Goal: Check status

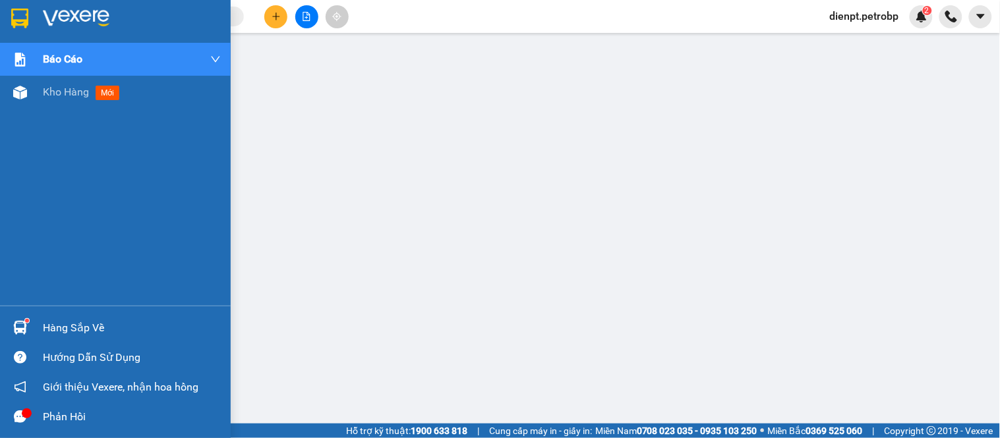
click at [18, 332] on img at bounding box center [20, 328] width 14 height 14
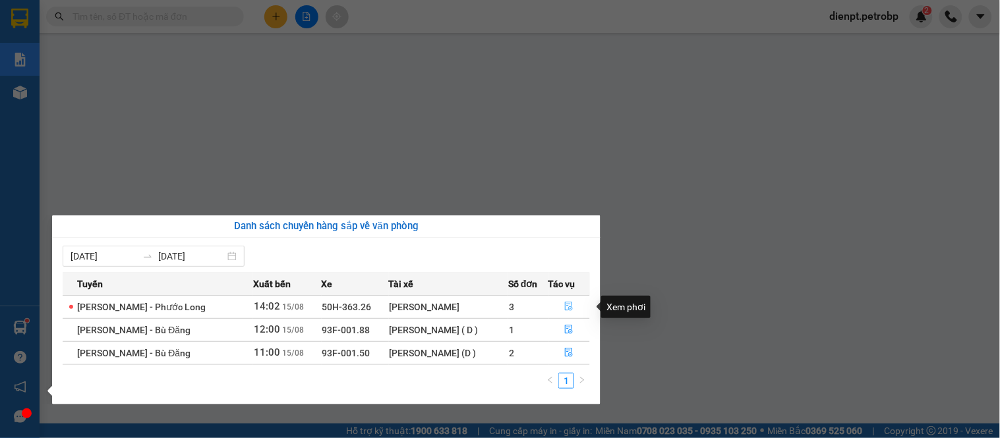
click at [567, 306] on icon "file-done" at bounding box center [568, 306] width 9 height 9
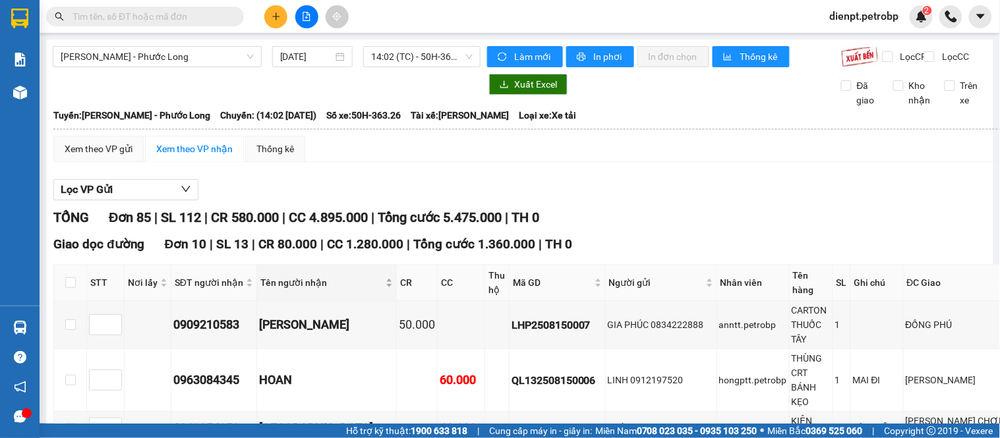
scroll to position [73, 0]
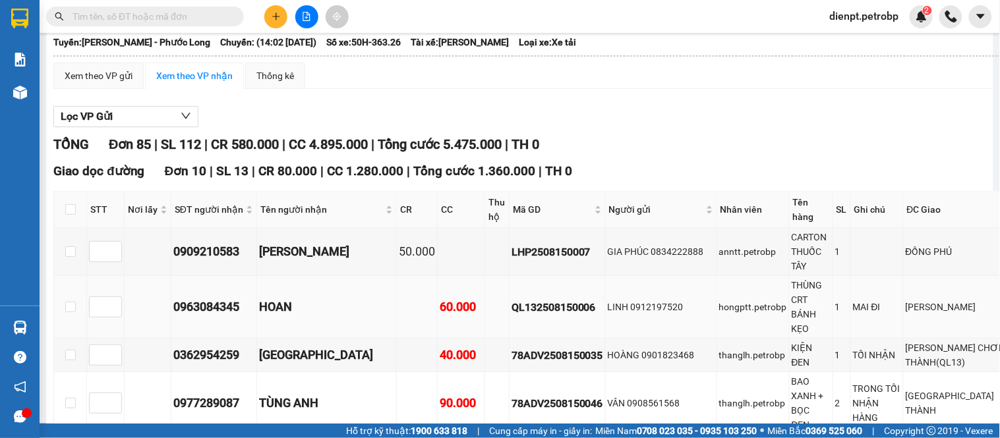
click at [534, 316] on div "QL132508150006" at bounding box center [557, 307] width 92 height 16
copy div "QL132508150006"
click at [150, 22] on input "text" at bounding box center [150, 16] width 156 height 14
paste input "QL132508150006"
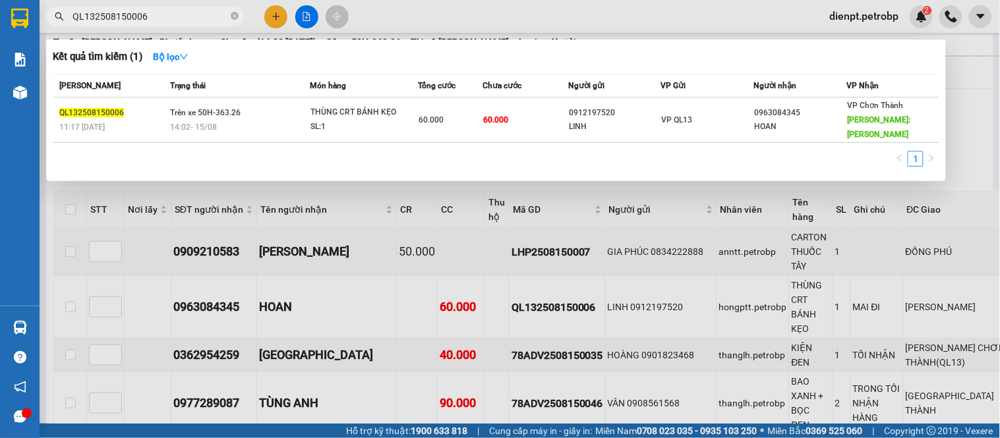
click at [974, 124] on div at bounding box center [500, 219] width 1000 height 438
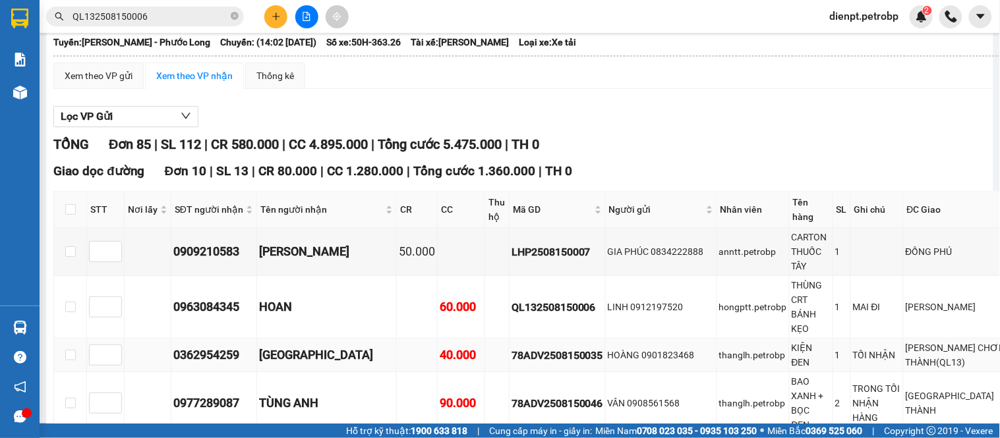
click at [536, 364] on div "78ADV2508150035" at bounding box center [557, 355] width 92 height 16
copy div "78ADV2508150035"
click at [165, 14] on input "QL132508150006" at bounding box center [150, 16] width 156 height 14
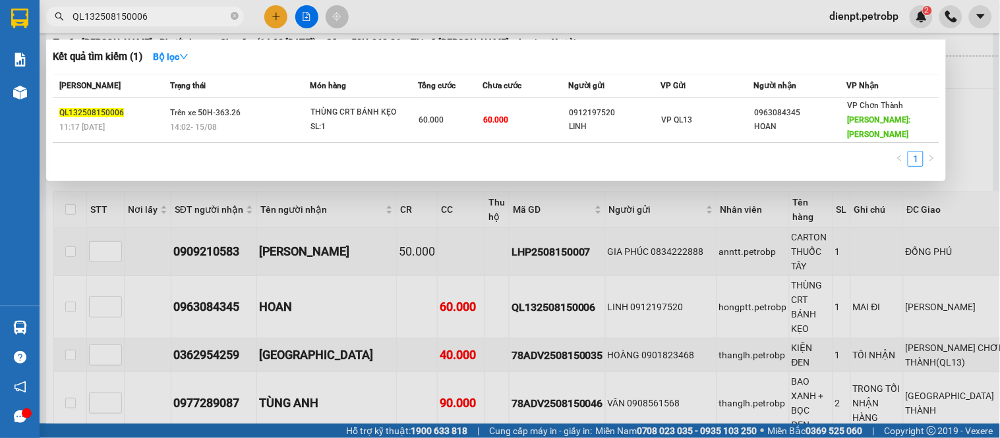
click at [165, 14] on input "QL132508150006" at bounding box center [150, 16] width 156 height 14
paste input "78ADV2508150035"
type input "78ADV2508150035"
click at [977, 146] on div at bounding box center [500, 219] width 1000 height 438
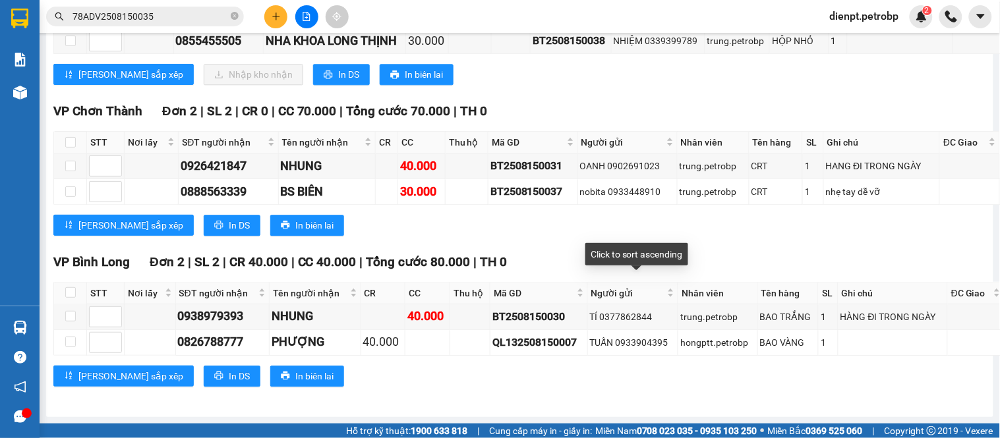
scroll to position [4978, 0]
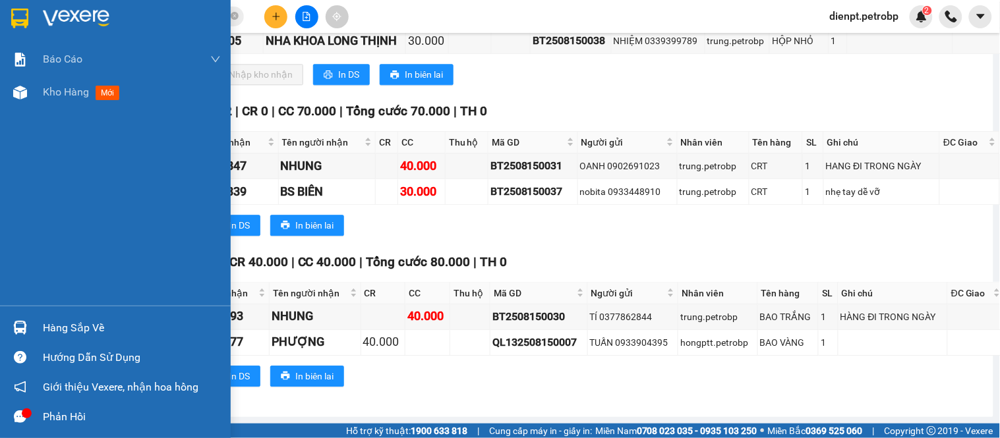
click at [56, 332] on div "Hàng sắp về" at bounding box center [132, 328] width 178 height 20
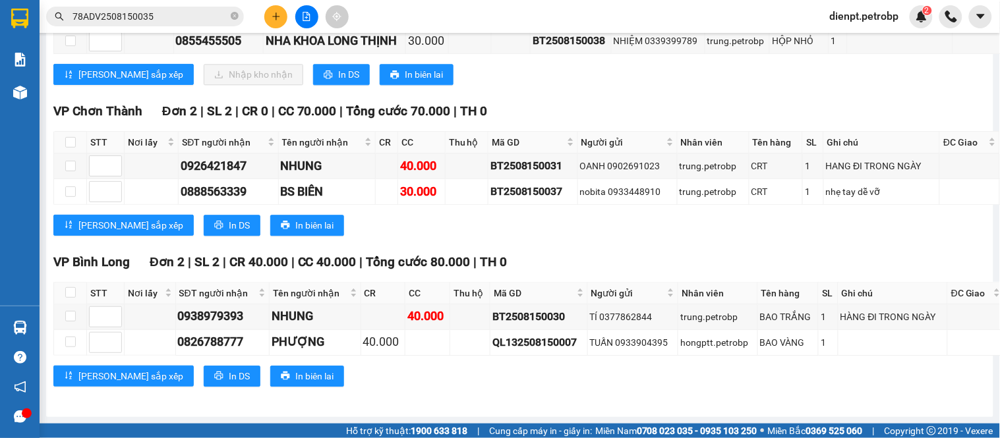
click at [665, 225] on section "Kết quả tìm kiếm ( 1 ) Bộ lọc Mã ĐH Trạng thái Món hàng Tổng cước Chưa cước Ngư…" at bounding box center [500, 219] width 1000 height 438
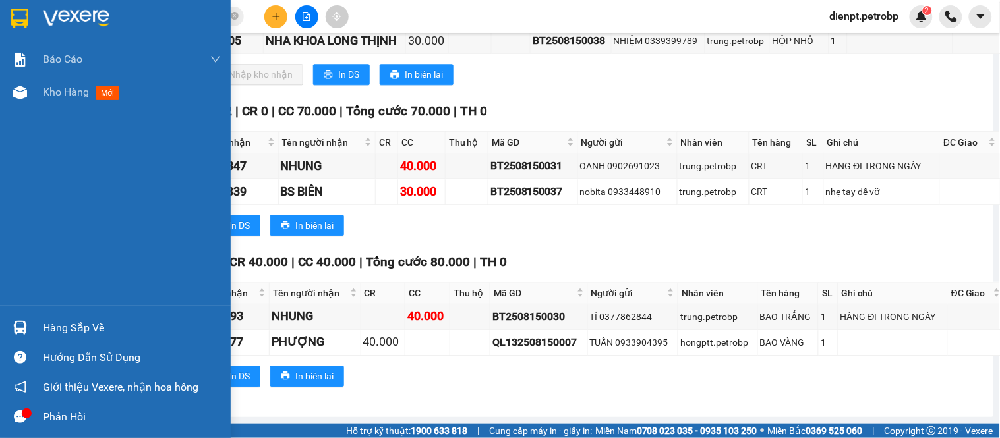
click at [15, 341] on div "Hàng sắp về" at bounding box center [115, 328] width 231 height 30
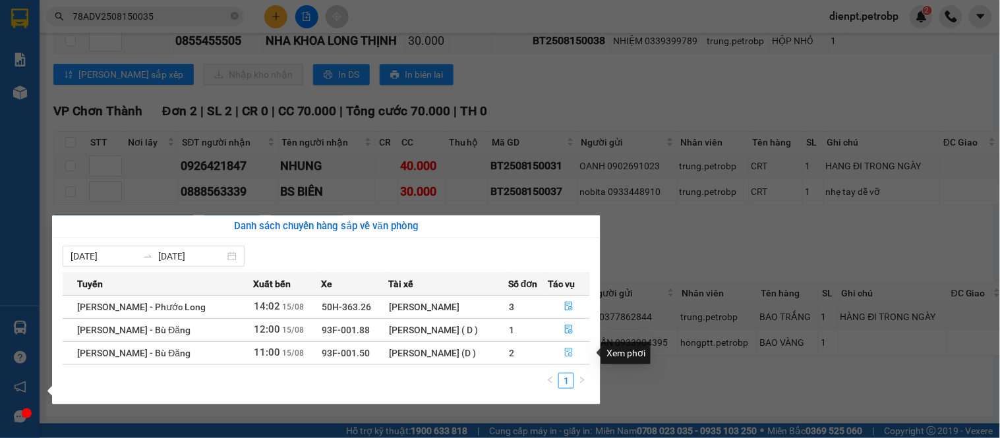
click at [570, 356] on icon "file-done" at bounding box center [568, 352] width 9 height 9
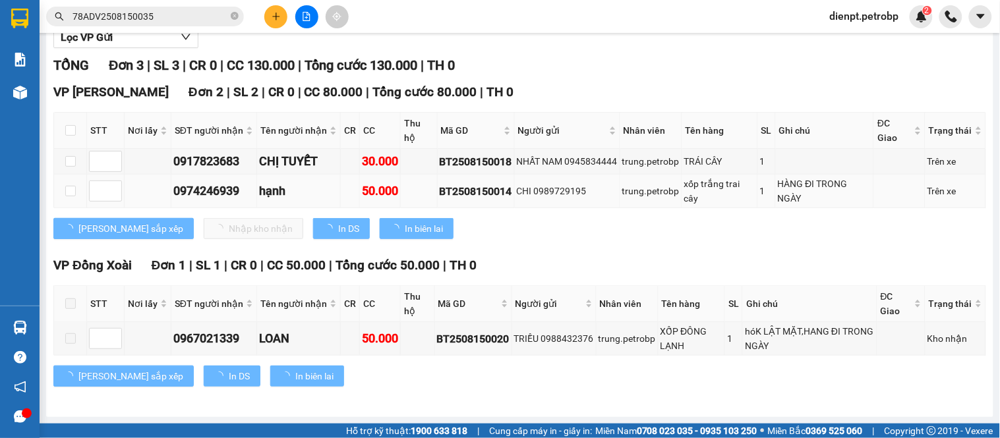
scroll to position [163, 0]
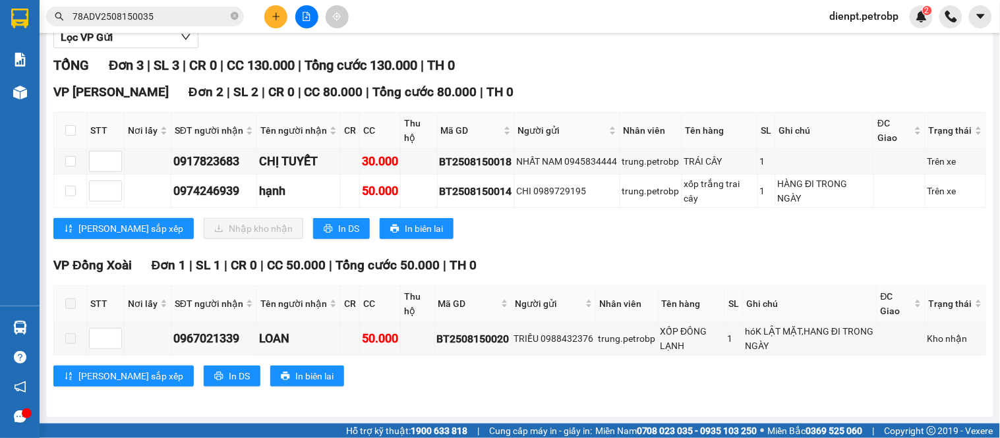
drag, startPoint x: 614, startPoint y: 50, endPoint x: 680, endPoint y: 7, distance: 78.6
click at [615, 50] on div "Lọc VP Gửi TỔNG Đơn 3 | SL 3 | CR 0 | CC 130.000 | Tổng cước 130.000 | TH 0 VP…" at bounding box center [519, 211] width 932 height 383
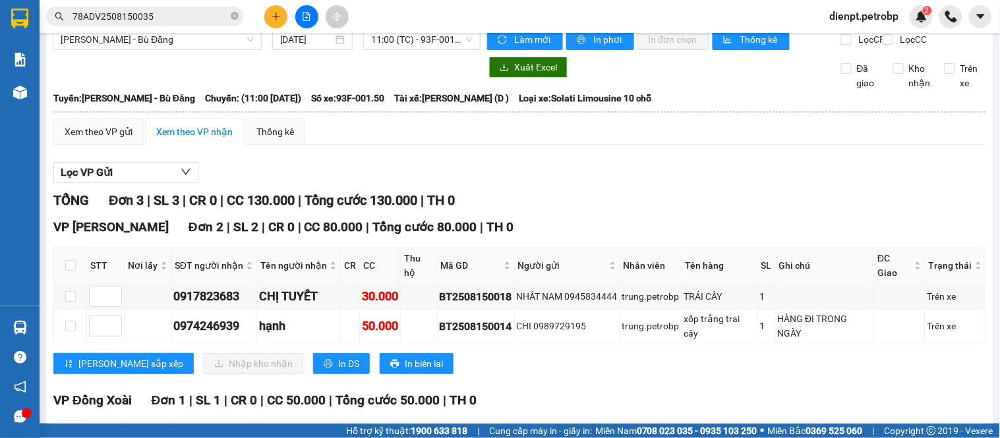
click at [525, 183] on div "Lọc VP Gửi" at bounding box center [519, 173] width 932 height 22
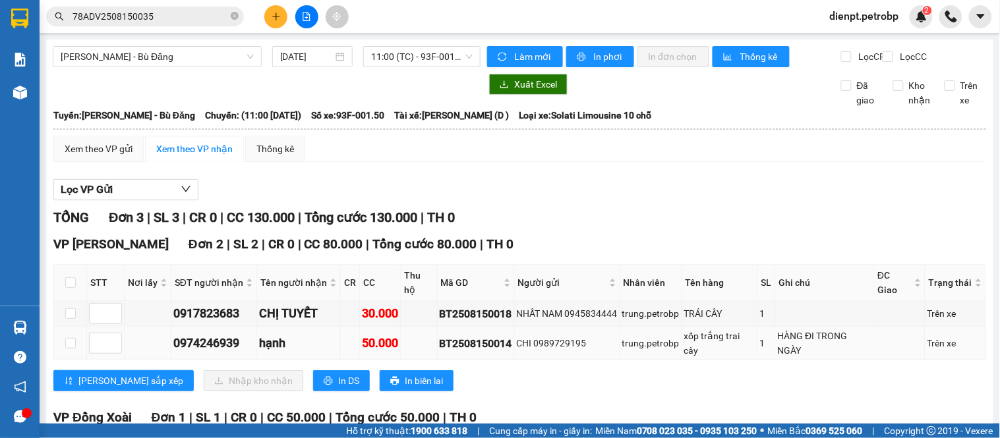
scroll to position [163, 0]
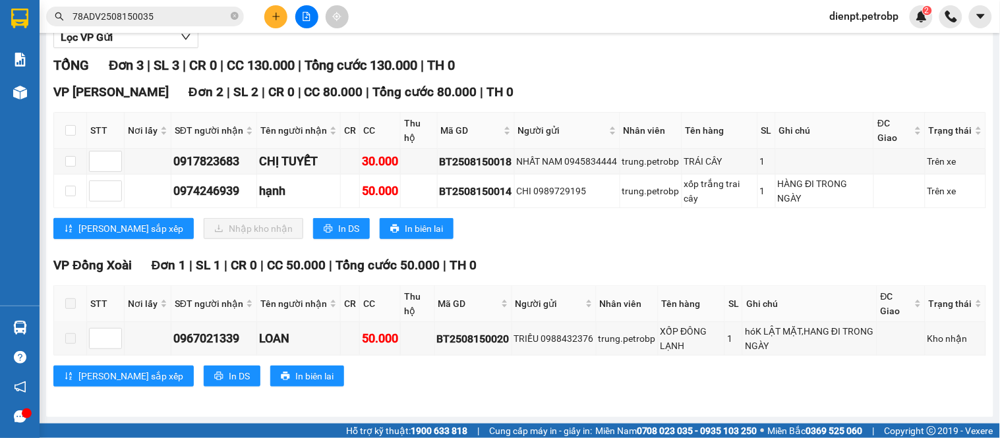
drag, startPoint x: 597, startPoint y: 227, endPoint x: 465, endPoint y: 225, distance: 132.4
click at [594, 227] on div "[PERSON_NAME] sắp xếp Nhập kho nhận In DS In biên lai" at bounding box center [519, 228] width 932 height 21
click at [562, 235] on div "[PERSON_NAME] sắp xếp Nhập kho nhận In DS In biên lai" at bounding box center [519, 228] width 932 height 21
click at [68, 134] on input "checkbox" at bounding box center [70, 130] width 11 height 11
checkbox input "true"
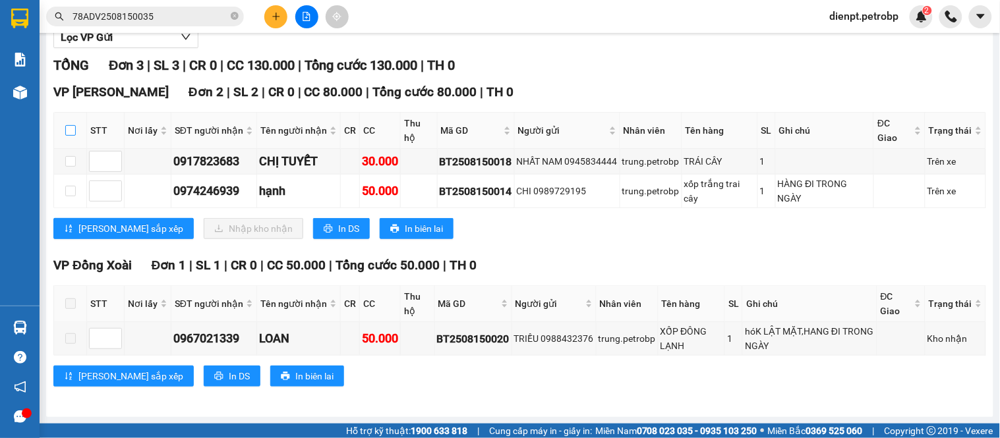
checkbox input "true"
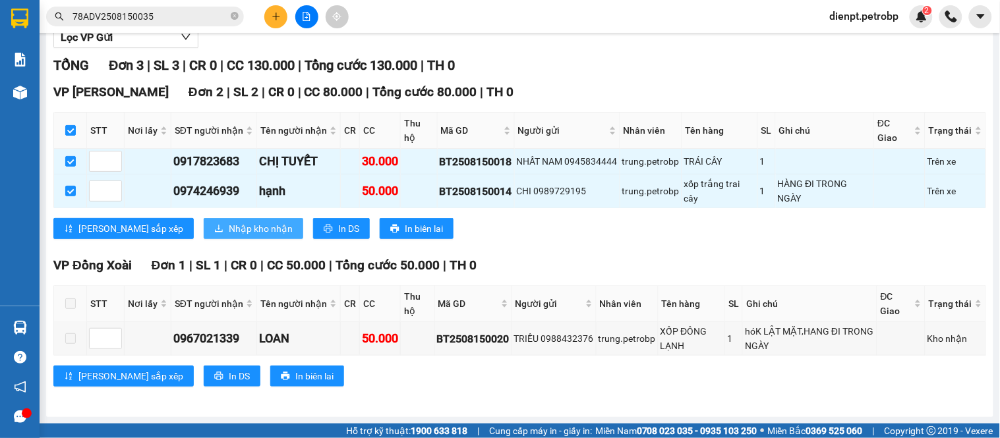
click at [229, 224] on span "Nhập kho nhận" at bounding box center [261, 228] width 64 height 14
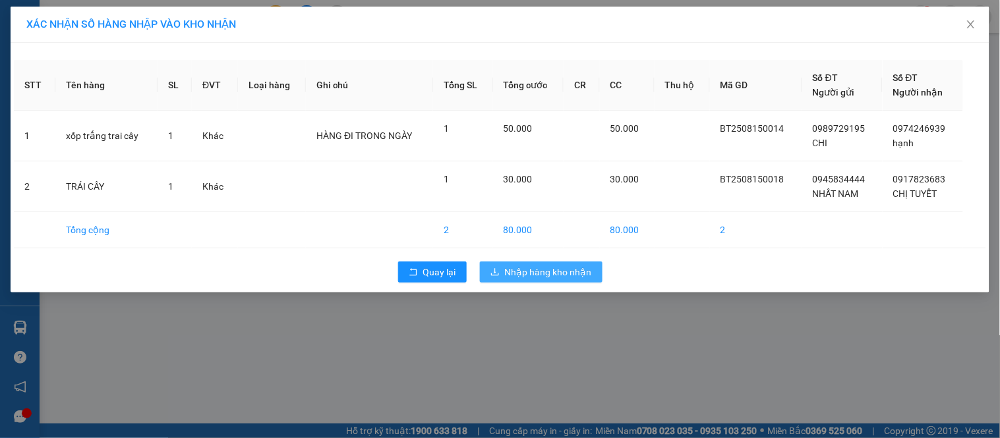
click at [511, 267] on span "Nhập hàng kho nhận" at bounding box center [548, 272] width 87 height 14
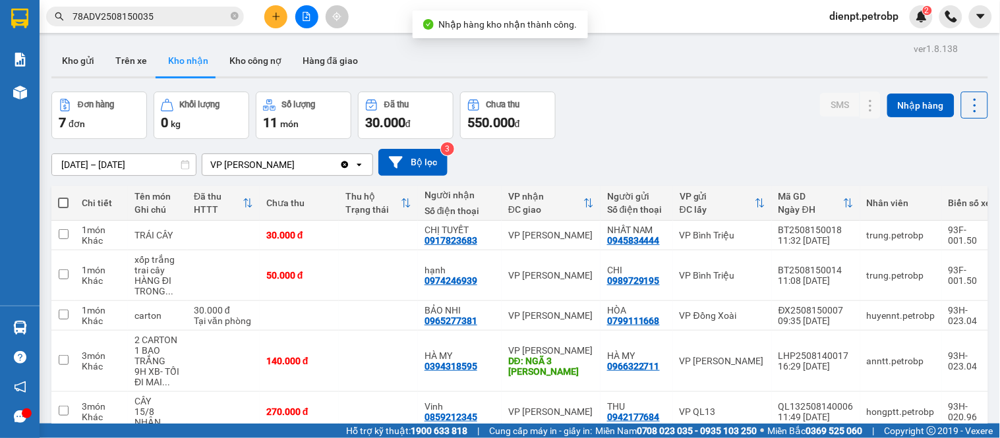
click at [634, 125] on div "Đơn hàng 7 đơn Khối lượng 0 kg Số lượng 11 món Đã thu 30.000 đ Chưa thu 550.000…" at bounding box center [519, 115] width 936 height 47
click at [443, 240] on div "0917823683" at bounding box center [450, 240] width 53 height 11
copy div "0917823683"
click at [926, 165] on div "[DATE] – [DATE] Press the down arrow key to interact with the calendar and sele…" at bounding box center [519, 162] width 936 height 27
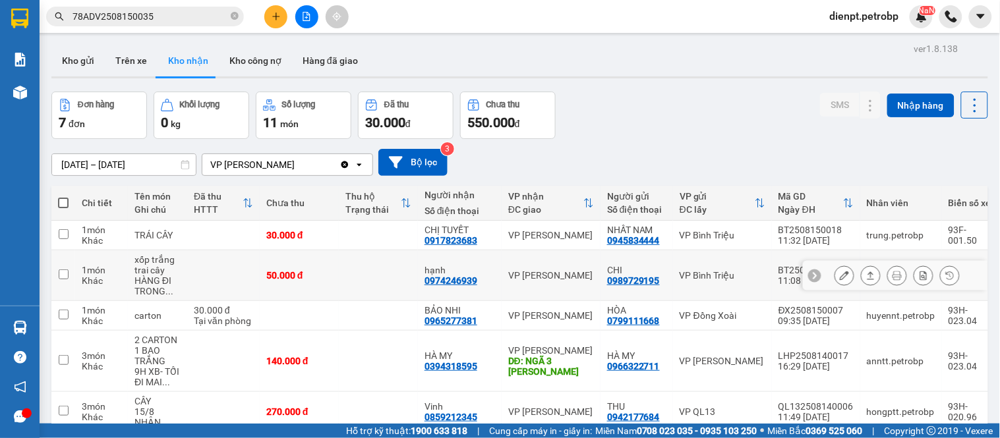
click at [439, 281] on div "0974246939" at bounding box center [450, 280] width 53 height 11
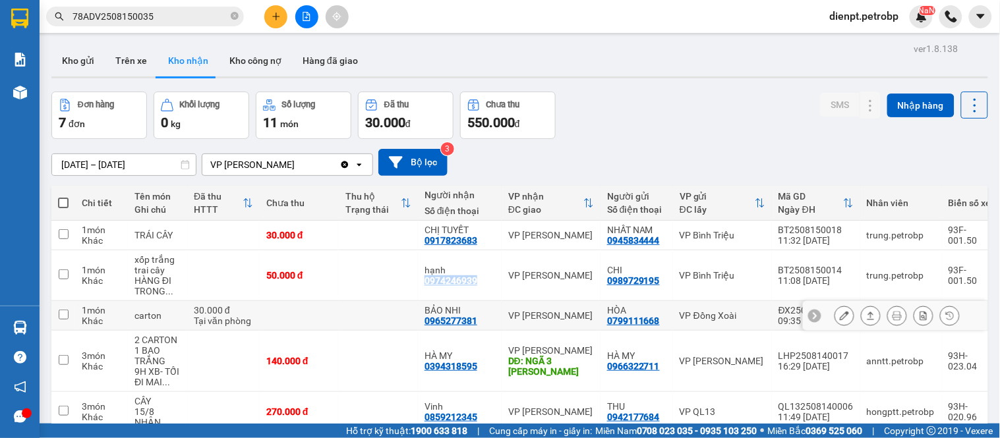
copy div "0974246939"
click at [941, 161] on div "[DATE] – [DATE] Press the down arrow key to interact with the calendar and sele…" at bounding box center [519, 162] width 936 height 27
click at [657, 119] on div "Đơn hàng 7 đơn Khối lượng 0 kg Số lượng 11 món Đã thu 30.000 đ Chưa thu 550.000…" at bounding box center [519, 115] width 936 height 47
click at [656, 138] on div "Đơn hàng 7 đơn Khối lượng 0 kg Số lượng 11 món Đã thu 30.000 đ Chưa thu 550.000…" at bounding box center [519, 115] width 936 height 47
click at [712, 127] on div "Đơn hàng 7 đơn Khối lượng 0 kg Số lượng 11 món Đã thu 30.000 đ Chưa thu 550.000…" at bounding box center [519, 115] width 936 height 47
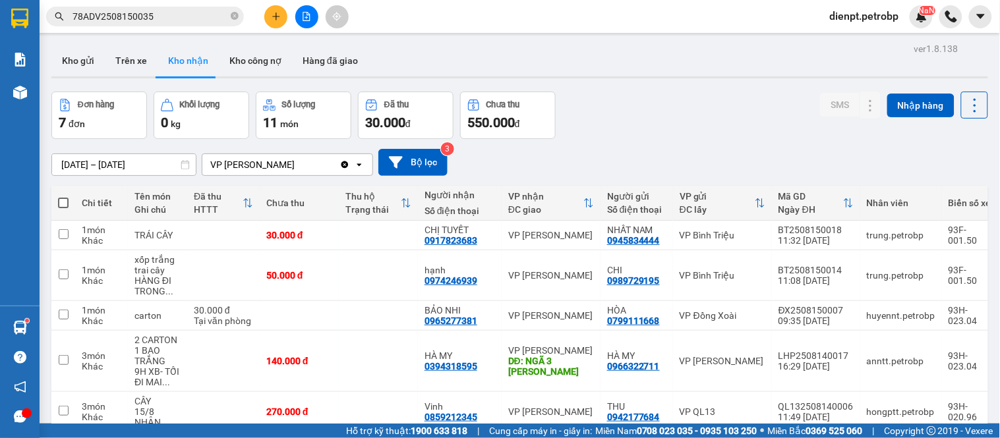
click at [598, 115] on div "Đơn hàng 7 đơn Khối lượng 0 kg Số lượng 11 món Đã thu 30.000 đ Chưa thu 550.000…" at bounding box center [519, 115] width 936 height 47
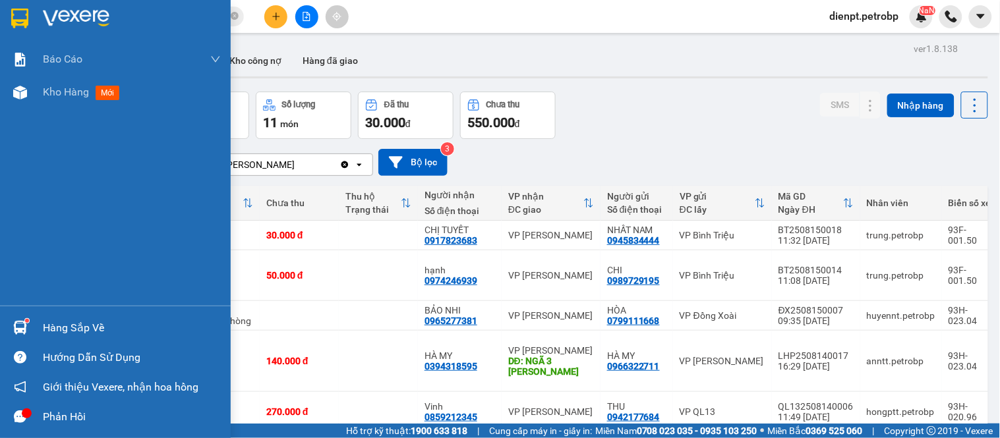
click at [28, 318] on div at bounding box center [20, 327] width 23 height 23
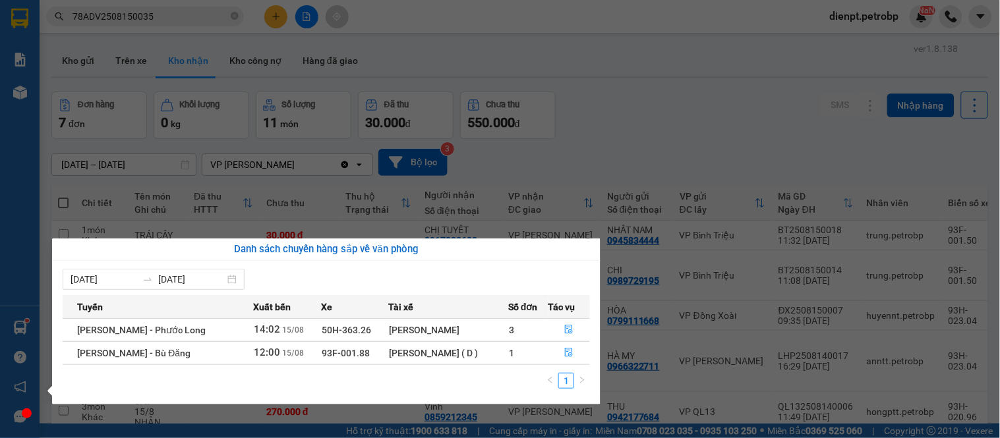
click at [14, 335] on div "Báo cáo BC tiền tận nơi (trưởng trạm) Báo cáo 1 (nv): Số tiền đã thu của văn ph…" at bounding box center [20, 219] width 40 height 438
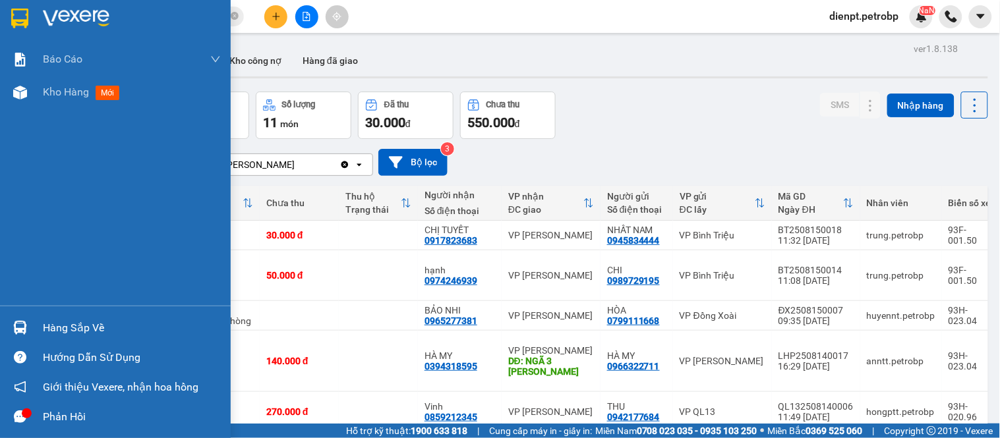
click at [14, 336] on div at bounding box center [20, 327] width 23 height 23
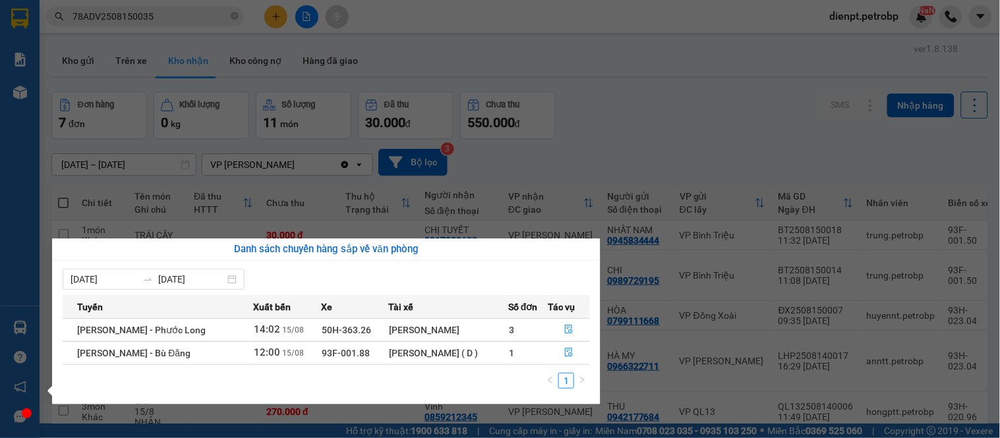
click at [669, 143] on section "Kết quả tìm kiếm ( 1 ) Bộ lọc Mã ĐH Trạng thái Món hàng Tổng cước Chưa cước Ngư…" at bounding box center [500, 219] width 1000 height 438
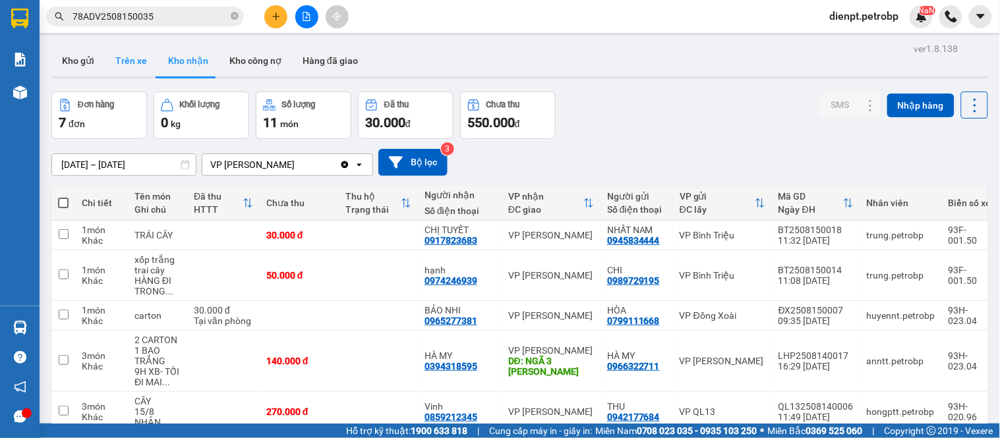
click at [128, 58] on button "Trên xe" at bounding box center [131, 61] width 53 height 32
type input "[DATE] – [DATE]"
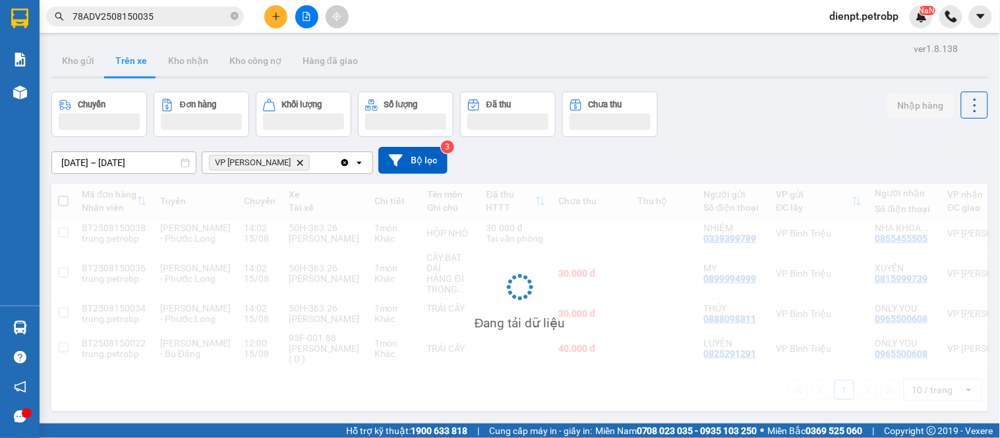
drag, startPoint x: 760, startPoint y: 117, endPoint x: 694, endPoint y: 132, distance: 67.6
click at [759, 117] on div "Chuyến Đơn hàng Khối lượng Số lượng Đã thu Chưa thu Nhập hàng" at bounding box center [519, 114] width 936 height 45
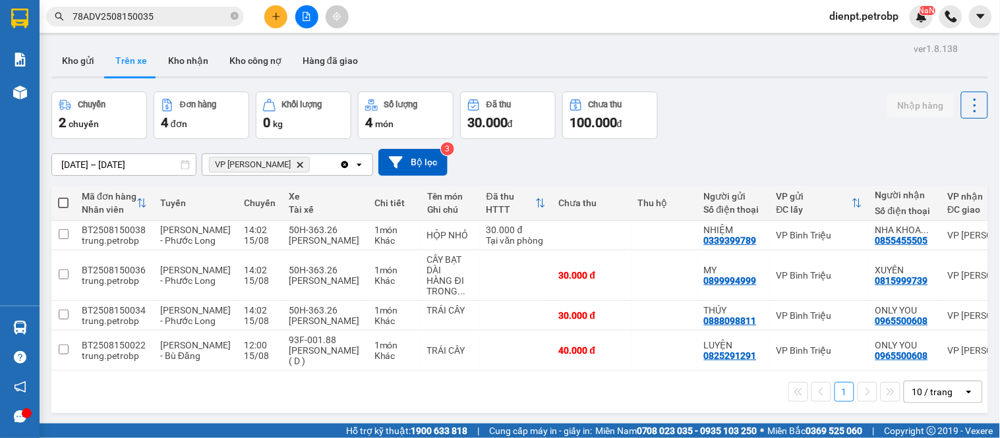
click at [704, 142] on div "[DATE] – [DATE] Press the down arrow key to interact with the calendar and sele…" at bounding box center [519, 162] width 936 height 47
click at [720, 101] on div "Chuyến 2 chuyến Đơn hàng 4 đơn Khối lượng 0 kg Số lượng 4 món Đã thu 30.000 đ C…" at bounding box center [519, 115] width 936 height 47
click at [808, 104] on div "Chuyến 2 chuyến Đơn hàng 4 đơn Khối lượng 0 kg Số lượng 4 món Đã thu 30.000 đ C…" at bounding box center [519, 115] width 936 height 47
